Goal: Transaction & Acquisition: Purchase product/service

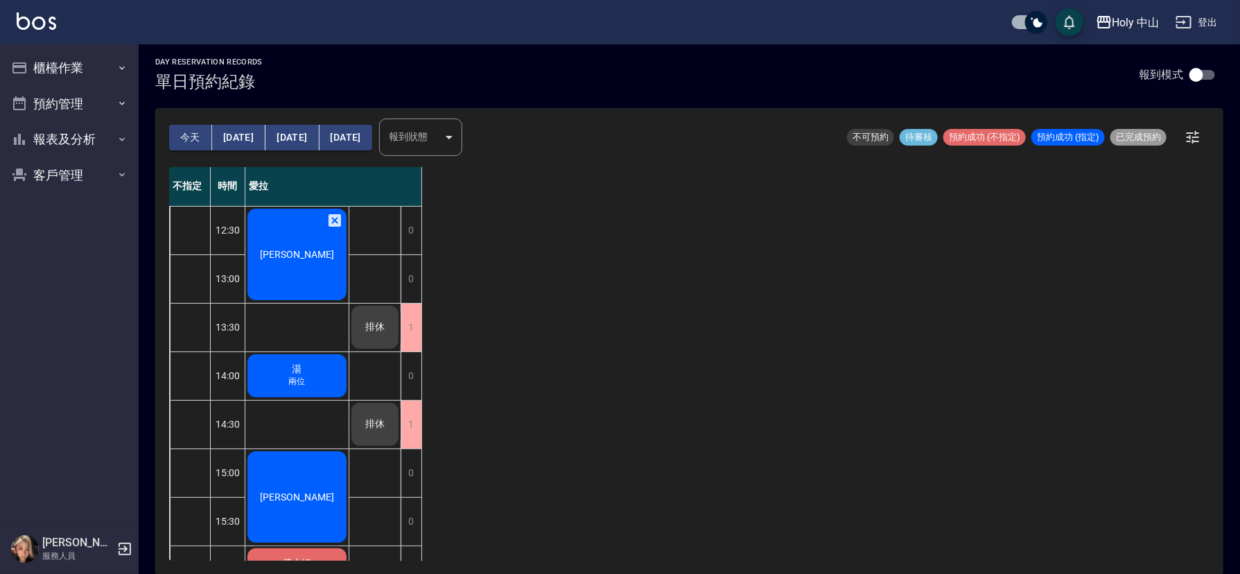
click at [292, 256] on span "[PERSON_NAME]" at bounding box center [297, 254] width 80 height 11
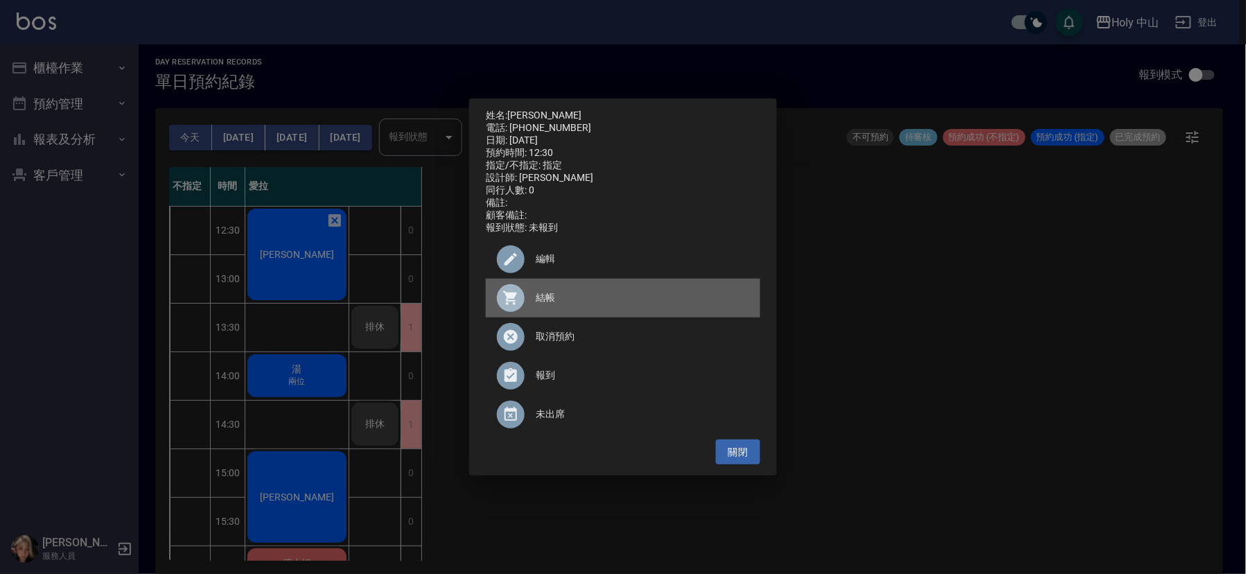
click at [547, 301] on span "結帳" at bounding box center [642, 297] width 213 height 15
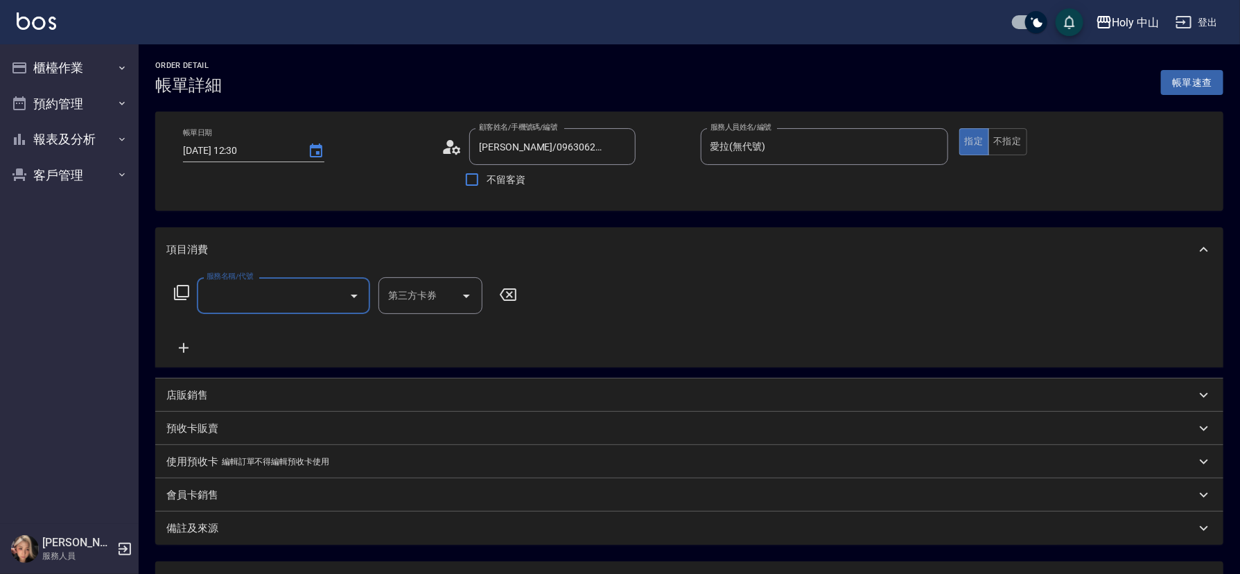
click at [310, 293] on input "服務名稱/代號" at bounding box center [273, 295] width 140 height 24
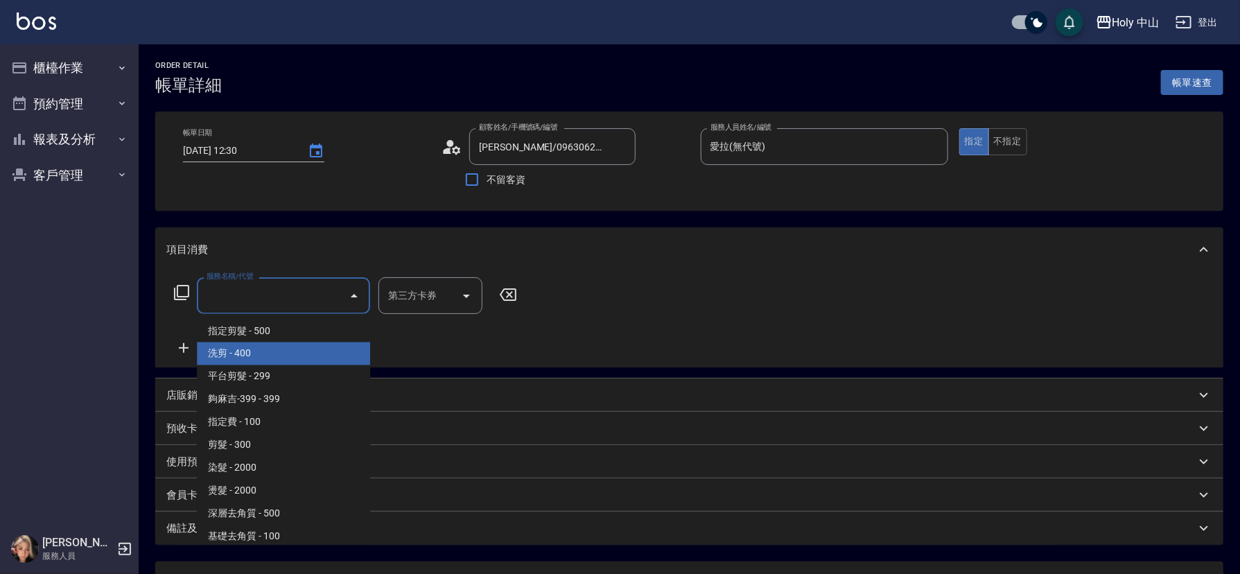
click at [278, 347] on span "洗剪 - 400" at bounding box center [283, 353] width 173 height 23
type input "洗剪(3)"
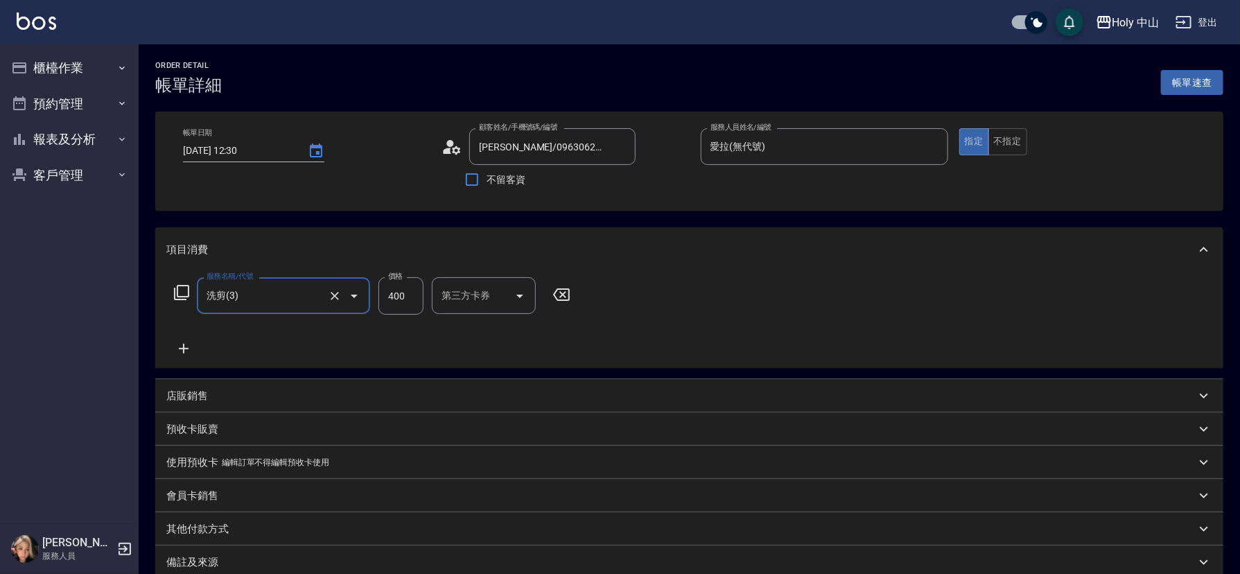
click at [411, 303] on input "400" at bounding box center [400, 295] width 45 height 37
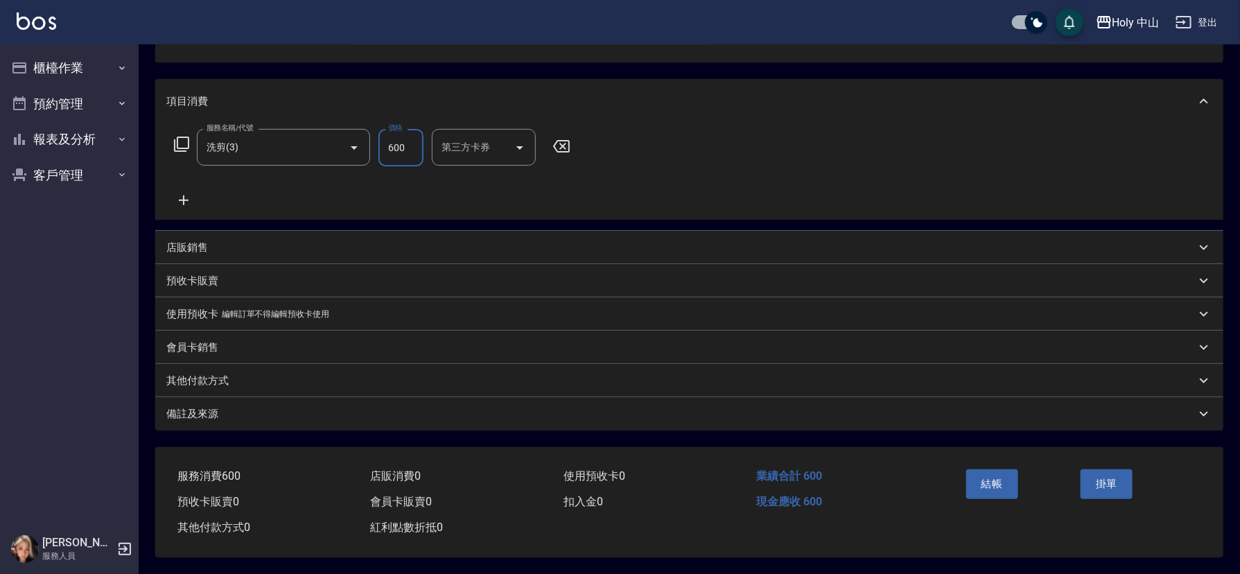
scroll to position [153, 0]
type input "600"
click at [198, 407] on p "備註及來源" at bounding box center [192, 414] width 52 height 15
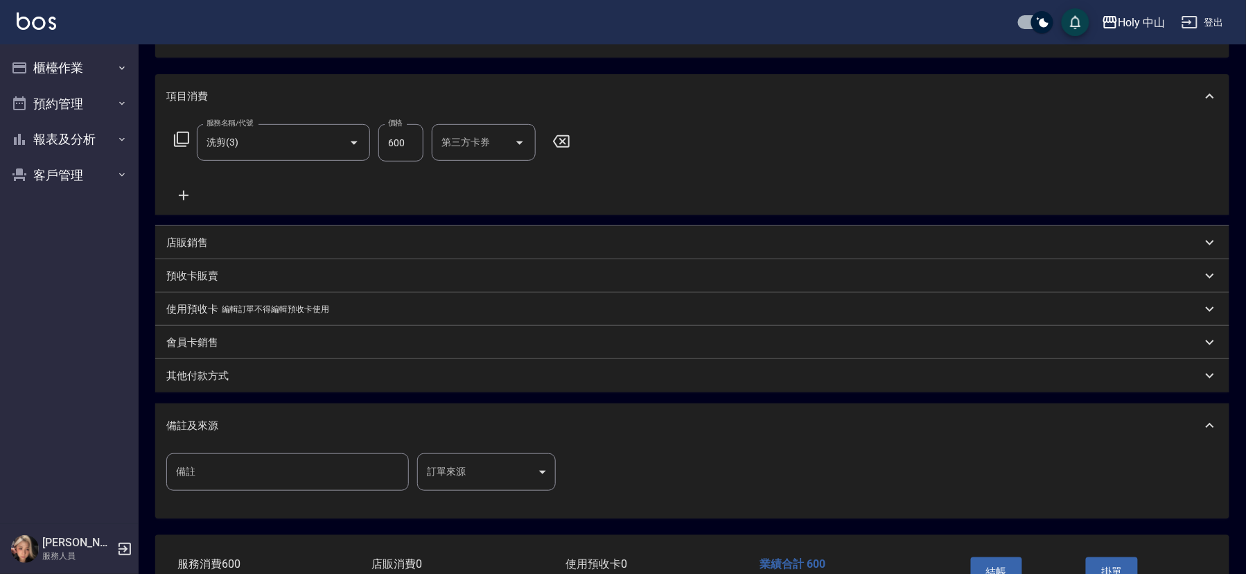
click at [466, 473] on body "Holy 中山 登出 櫃檯作業 打帳單 帳單列表 營業儀表板 現場電腦打卡 預約管理 預約管理 單日預約紀錄 單週預約紀錄 報表及分析 報表目錄 店家日報表 …" at bounding box center [623, 254] width 1246 height 815
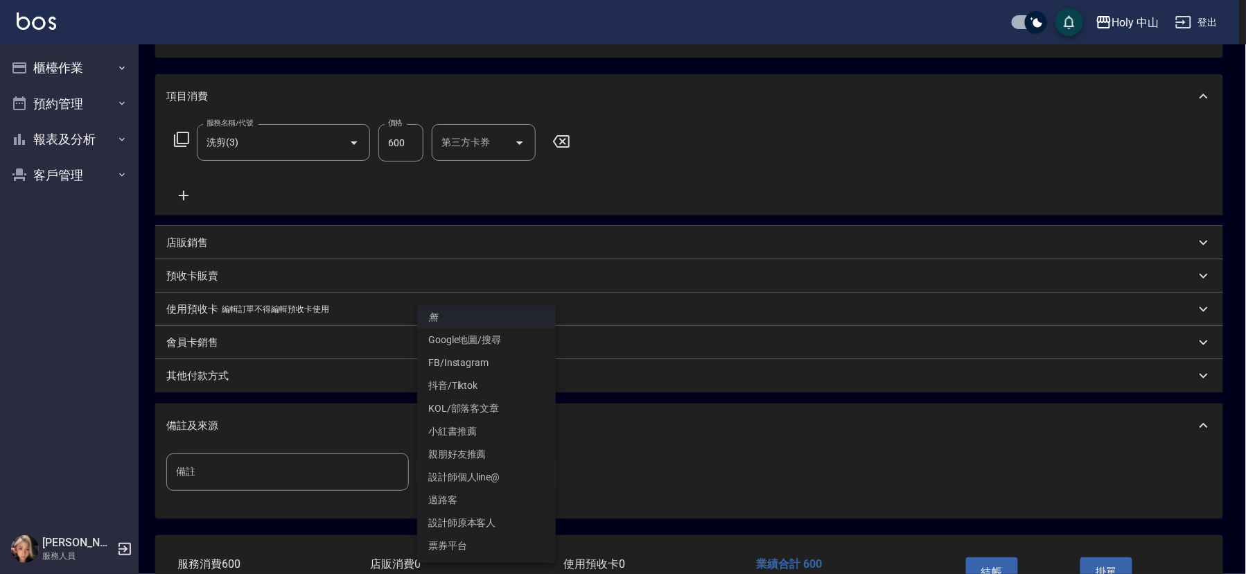
click at [498, 521] on li "設計師原本客人" at bounding box center [486, 522] width 139 height 23
type input "設計師原本客人"
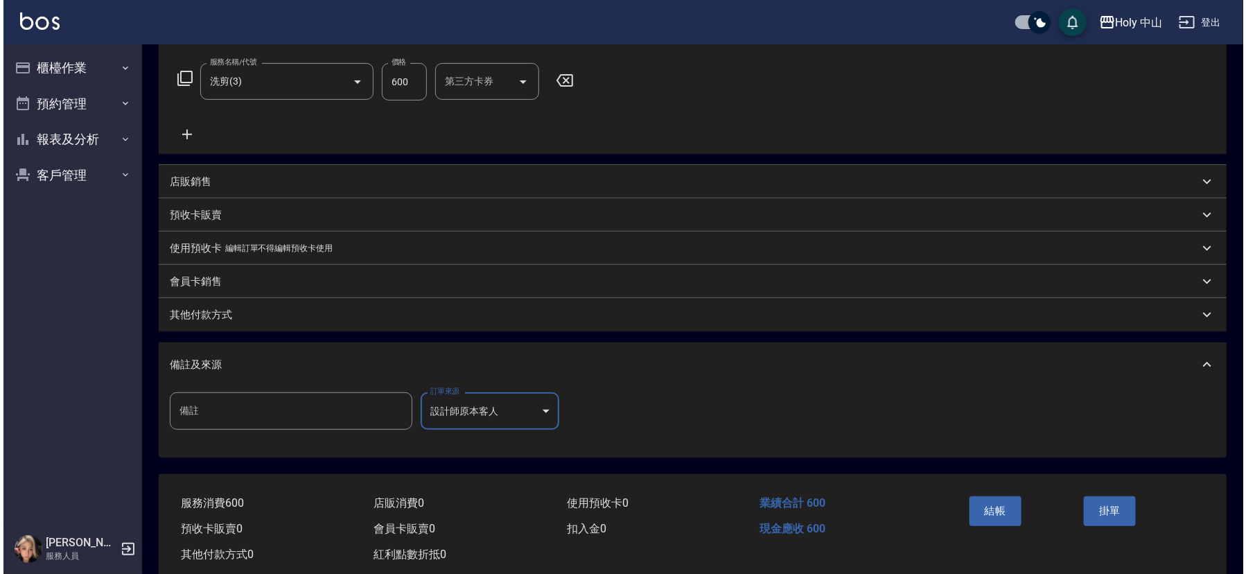
scroll to position [246, 0]
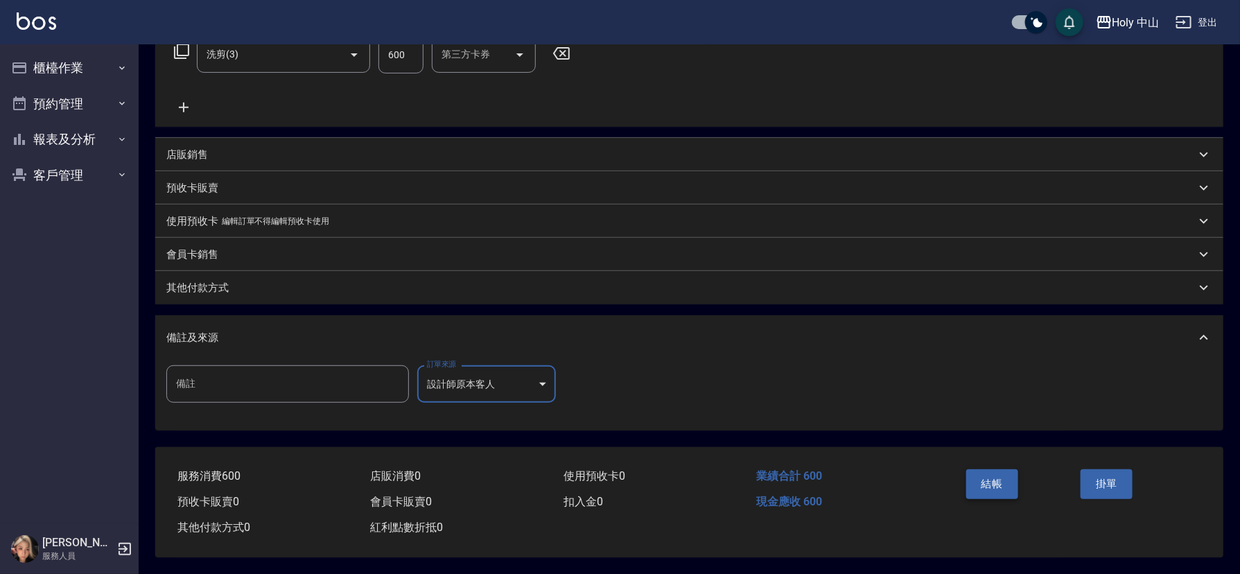
click at [980, 473] on button "結帳" at bounding box center [992, 483] width 52 height 29
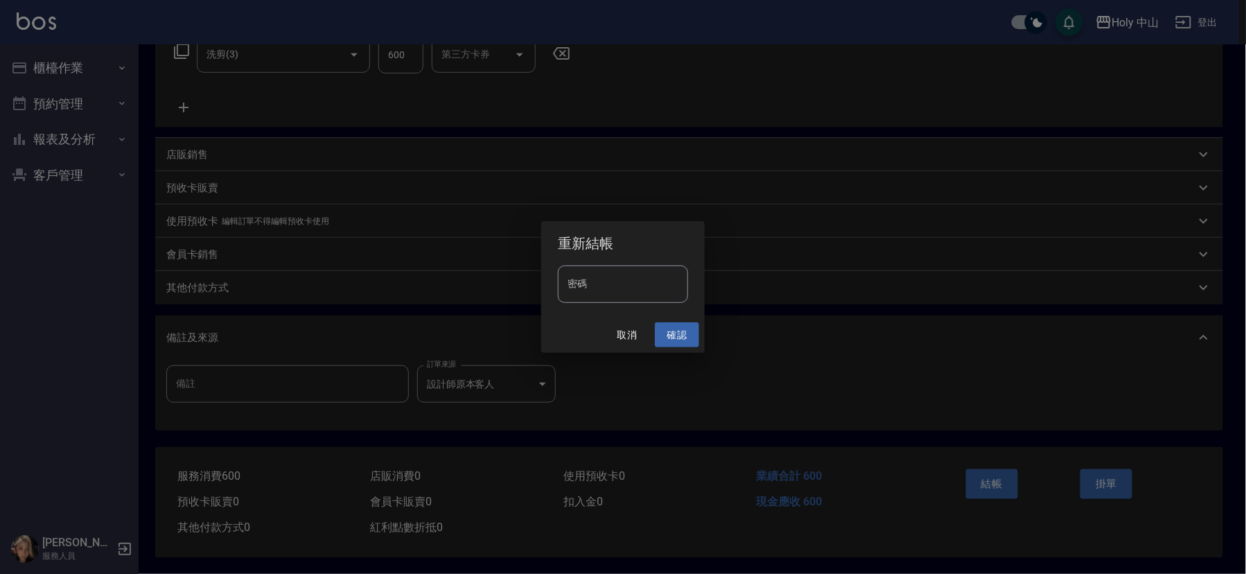
click at [673, 334] on button "確認" at bounding box center [677, 335] width 44 height 26
